Goal: Transaction & Acquisition: Purchase product/service

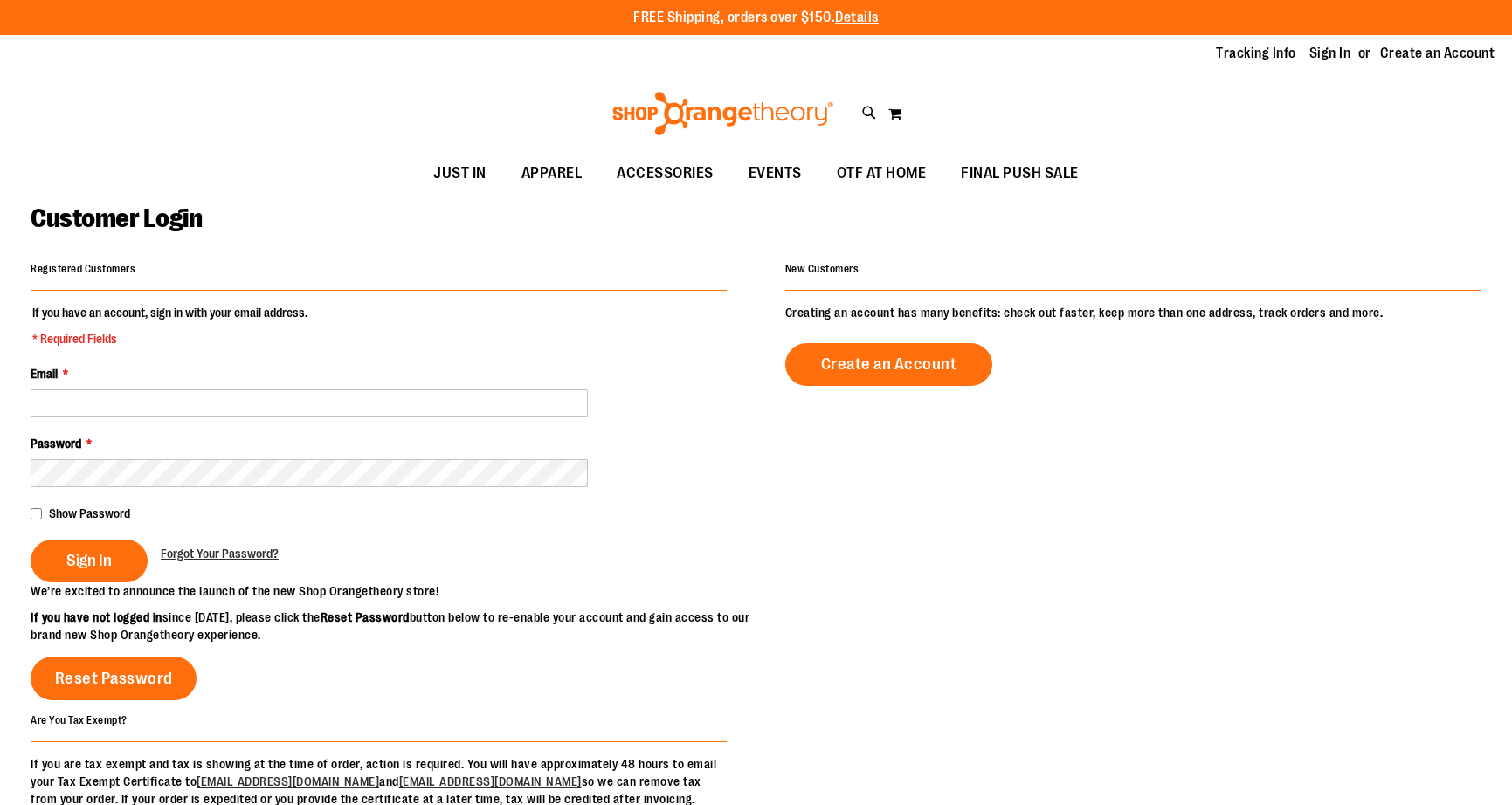
click at [1337, 62] on link "Sign In" at bounding box center [1331, 53] width 42 height 19
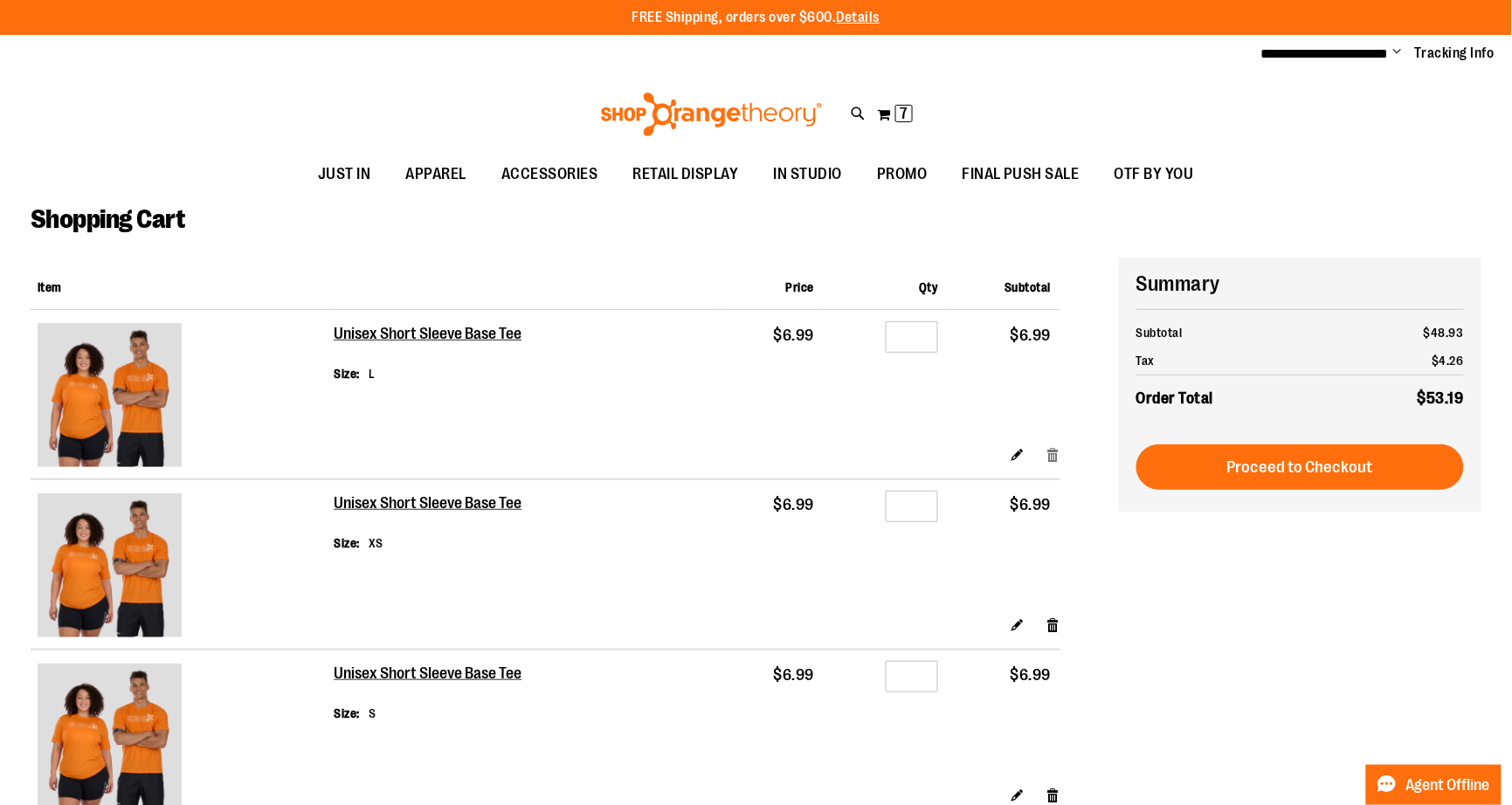
click at [1055, 445] on link "Remove item" at bounding box center [1054, 454] width 15 height 18
click at [1053, 445] on link "Remove item" at bounding box center [1054, 454] width 15 height 18
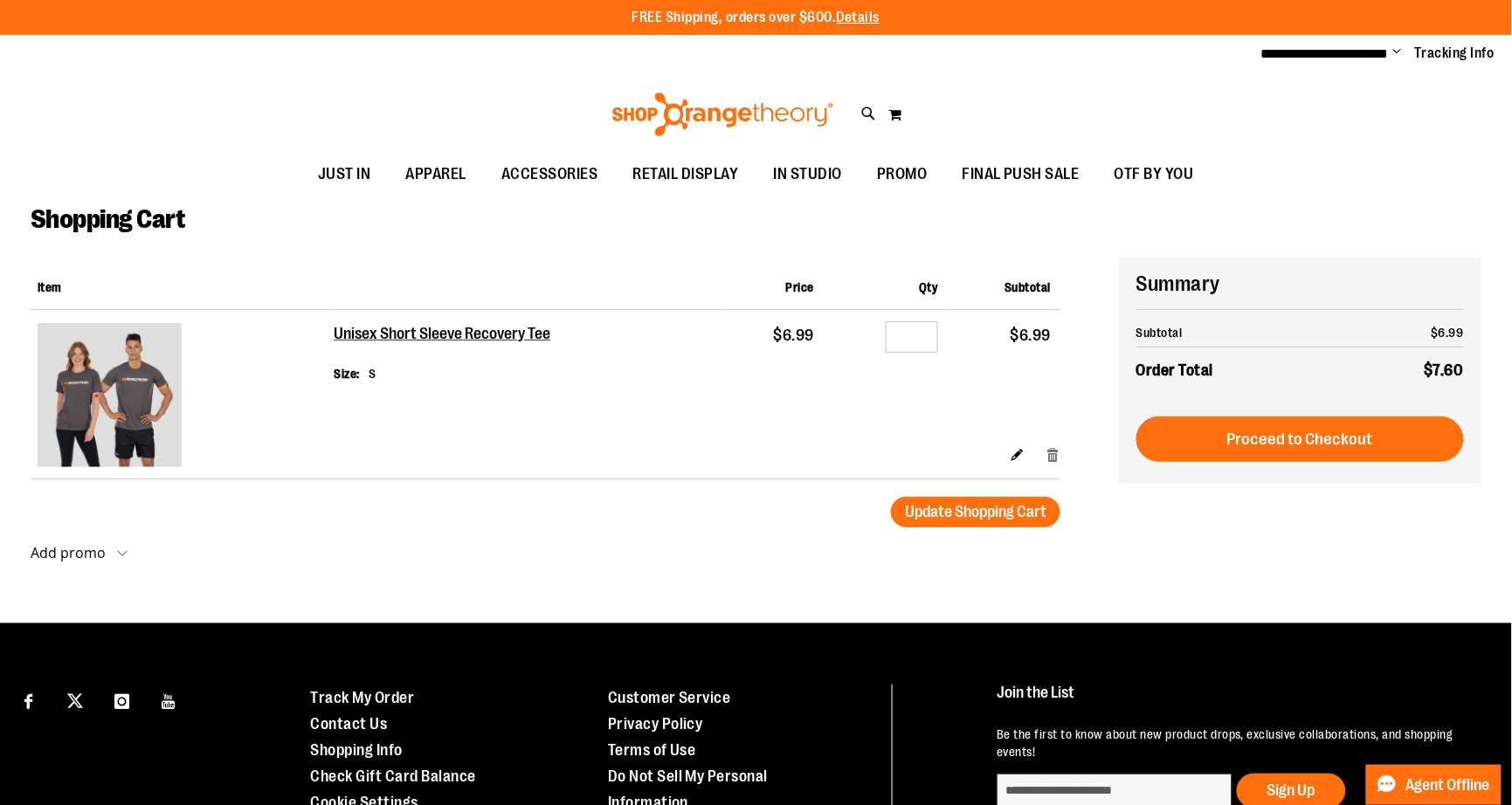
click at [1051, 445] on link "Remove item" at bounding box center [1054, 454] width 15 height 18
